Goal: Communication & Community: Ask a question

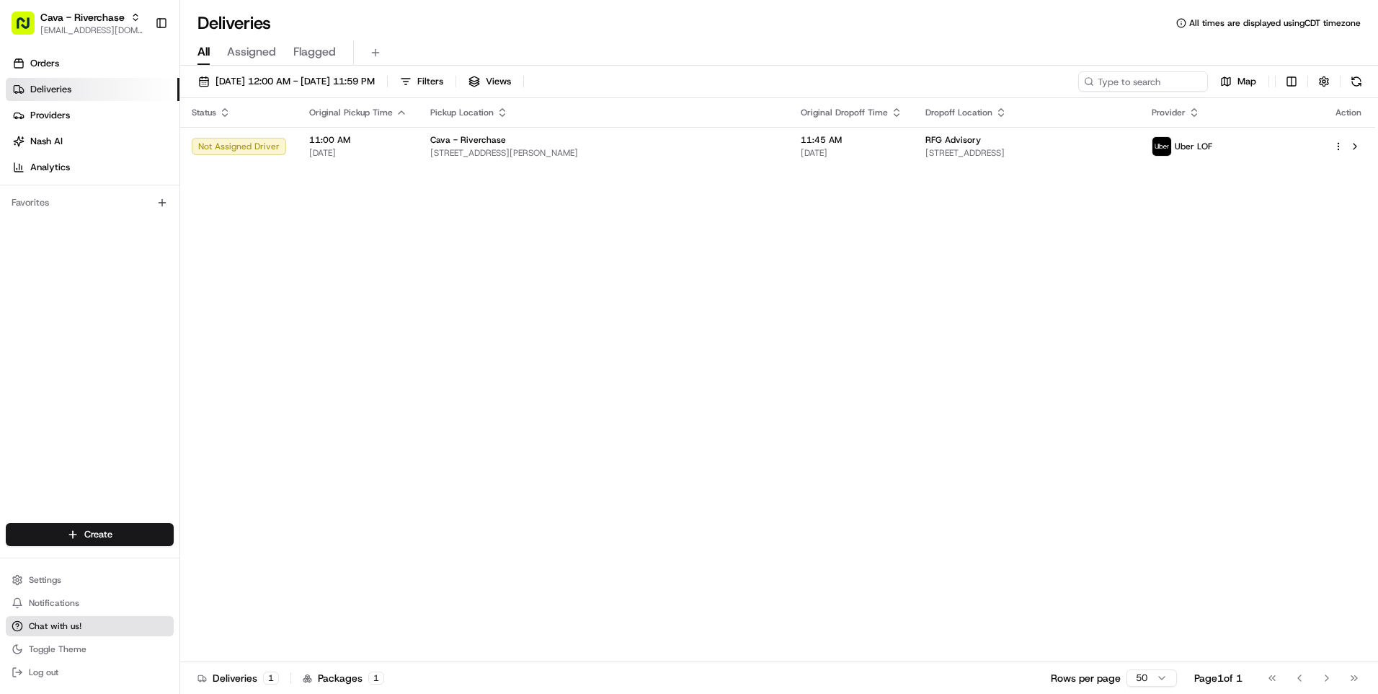
click at [71, 625] on span "Chat with us!" at bounding box center [55, 626] width 53 height 12
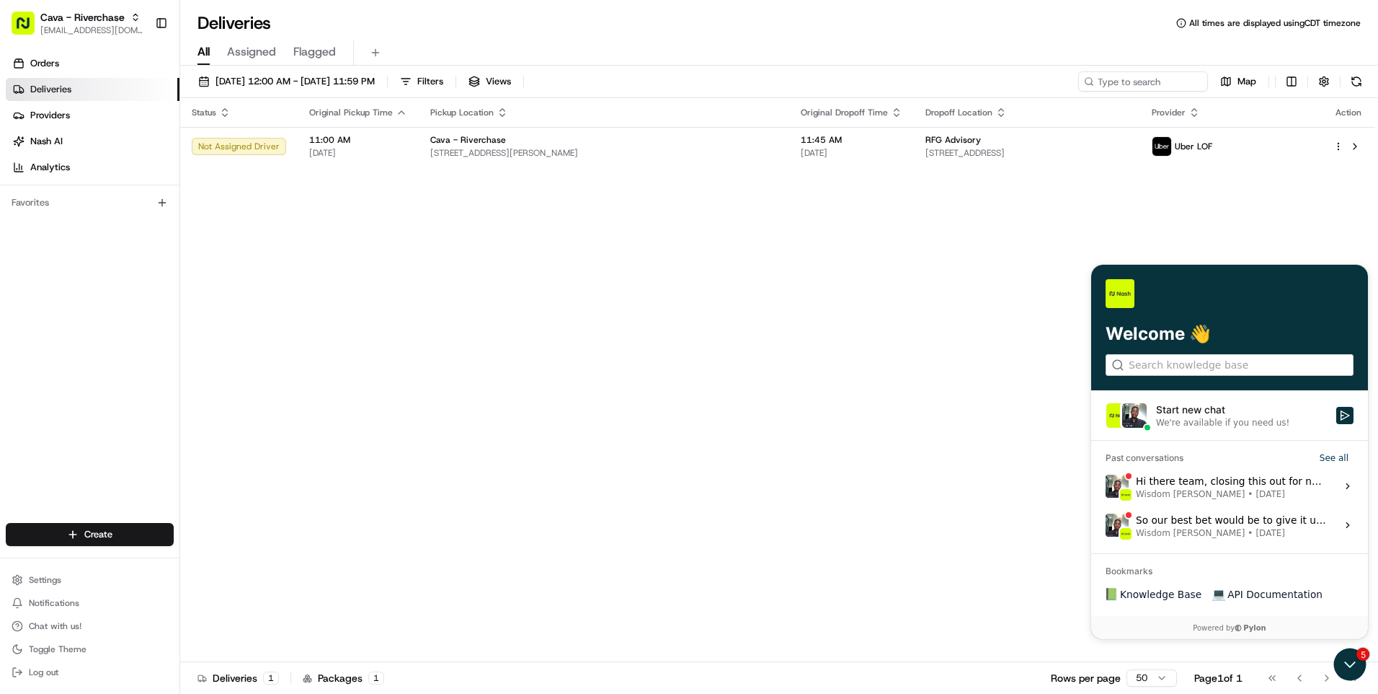
click at [1211, 420] on div "We're available if you need us!" at bounding box center [1222, 423] width 133 height 12
click at [1337, 420] on button "Start new chat We're available if you need us!" at bounding box center [1345, 415] width 17 height 17
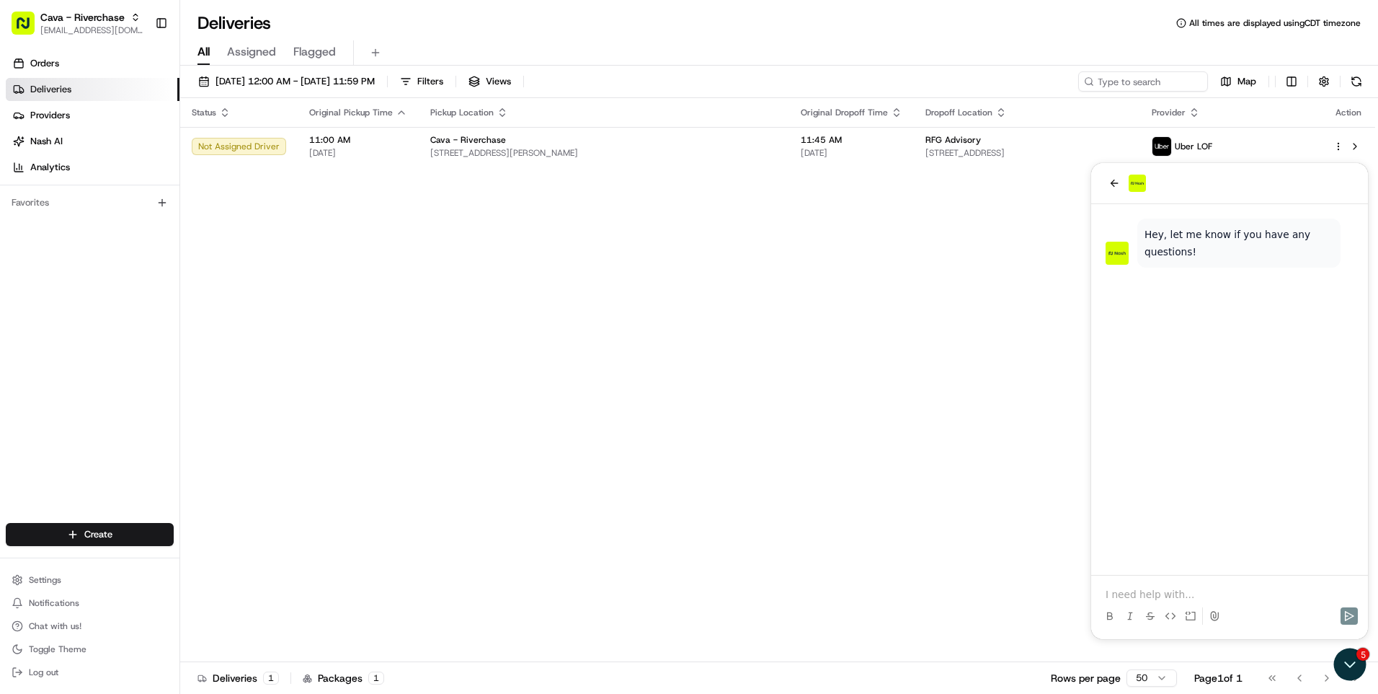
click at [1099, 590] on div at bounding box center [1229, 594] width 265 height 14
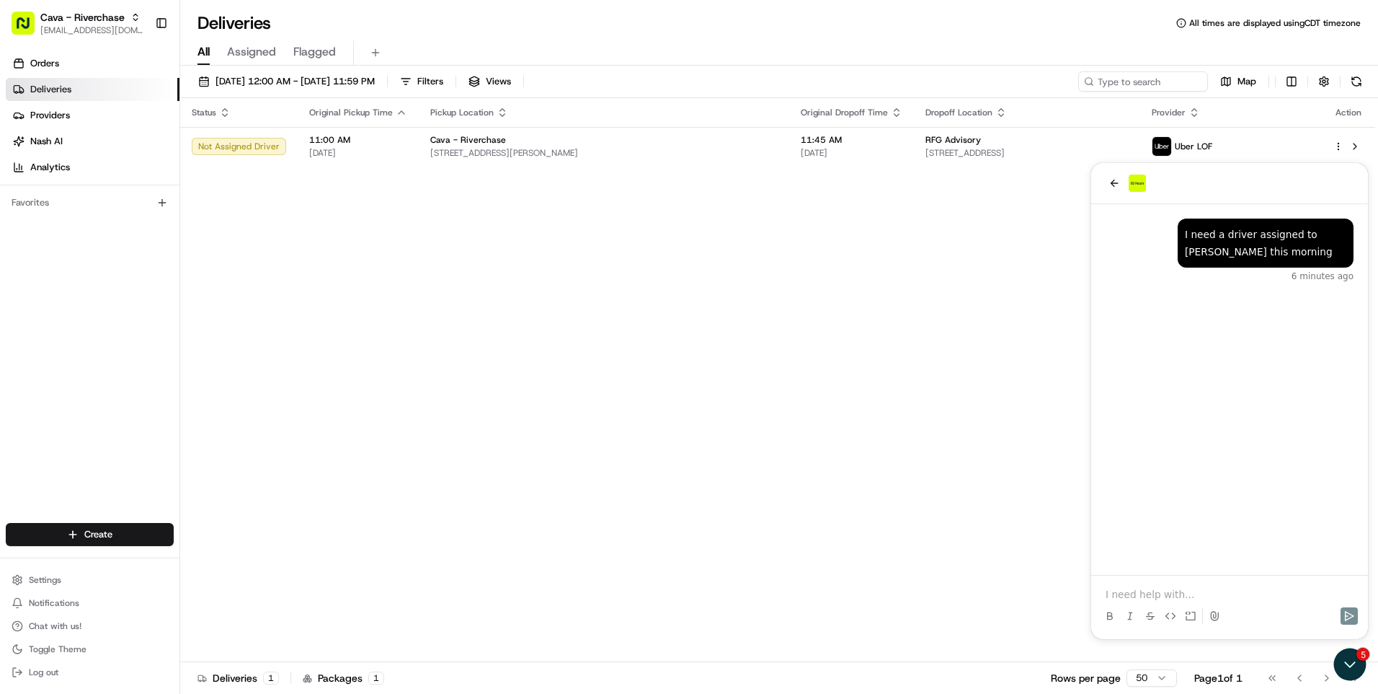
click at [1112, 594] on p at bounding box center [1230, 594] width 248 height 14
click at [1109, 185] on icon "back" at bounding box center [1115, 183] width 12 height 12
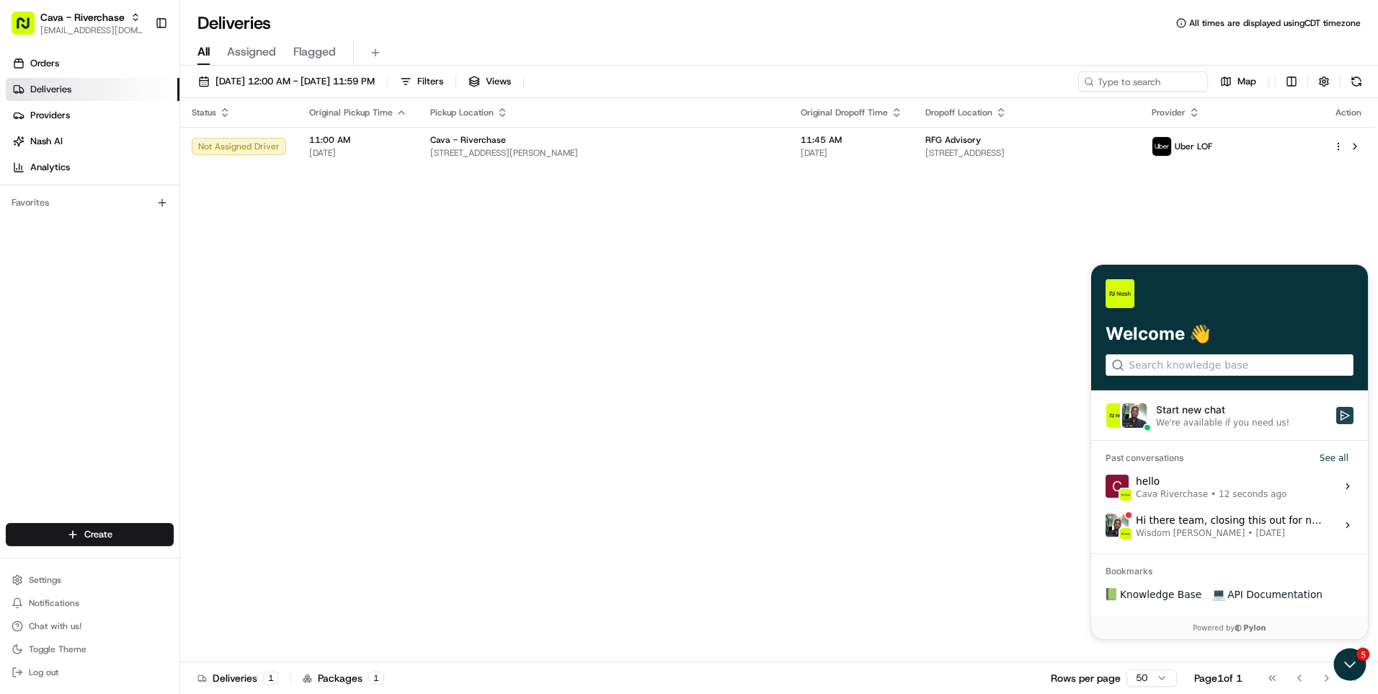
click at [1341, 414] on icon "Start new chat" at bounding box center [1345, 415] width 9 height 10
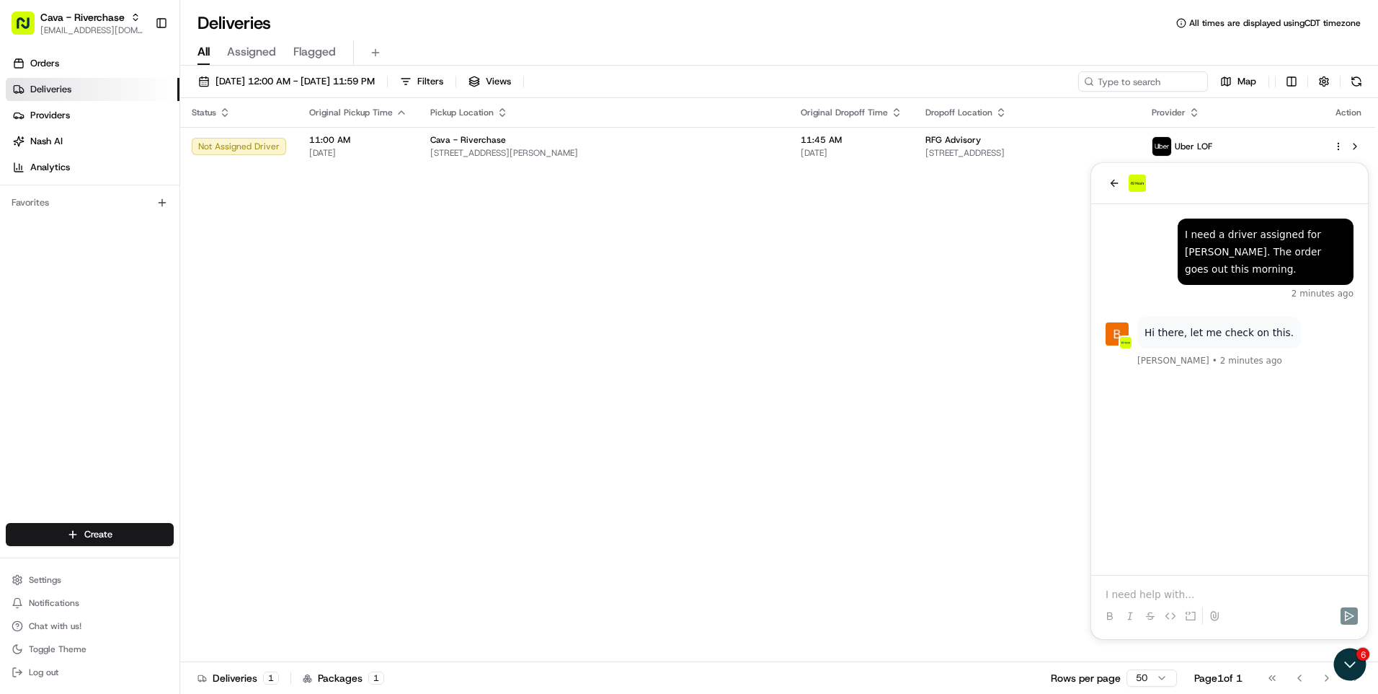
click at [1128, 592] on p at bounding box center [1230, 594] width 248 height 14
click at [1104, 593] on div at bounding box center [1229, 594] width 265 height 14
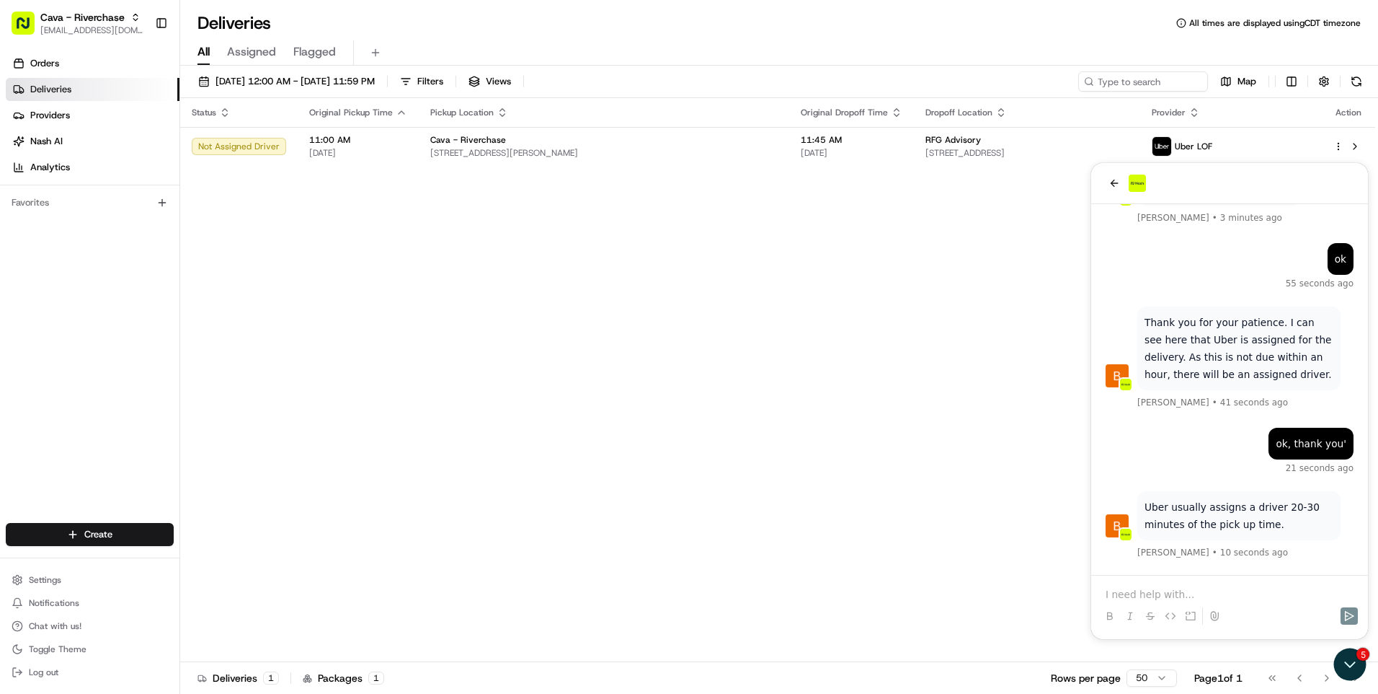
scroll to position [198, 0]
